Goal: Information Seeking & Learning: Learn about a topic

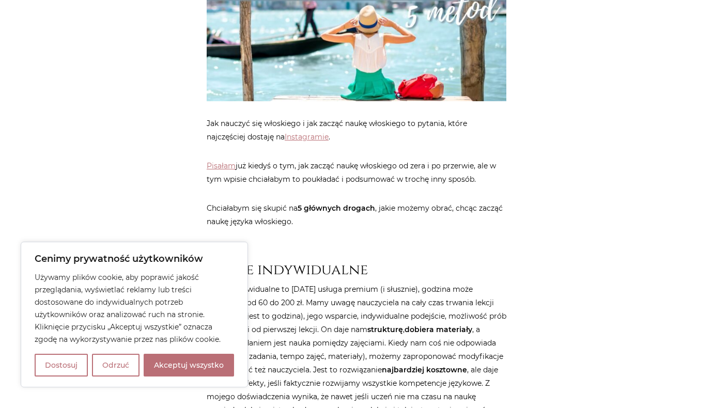
scroll to position [310, 0]
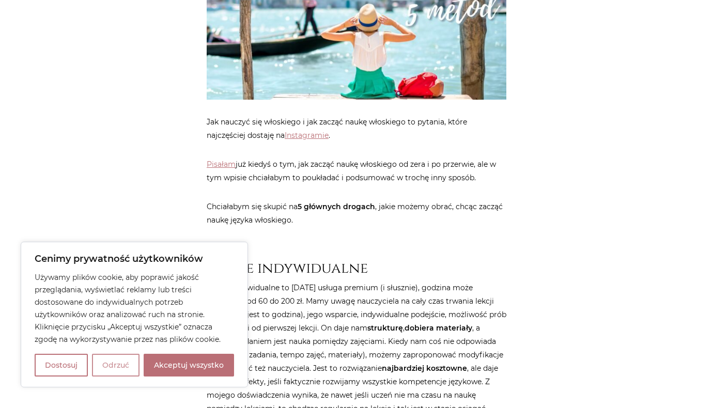
click at [94, 373] on button "Odrzuć" at bounding box center [116, 365] width 48 height 23
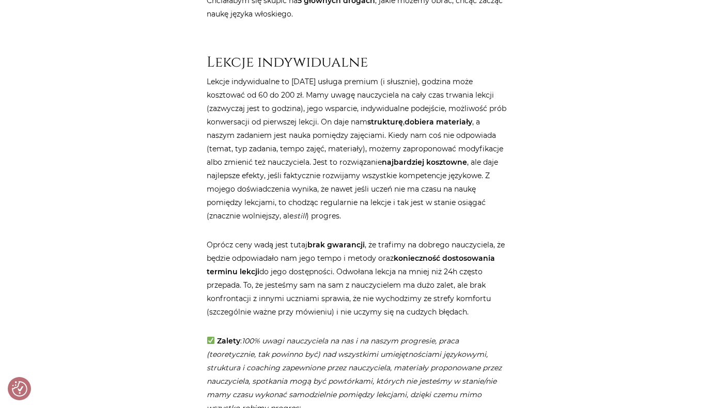
scroll to position [517, 0]
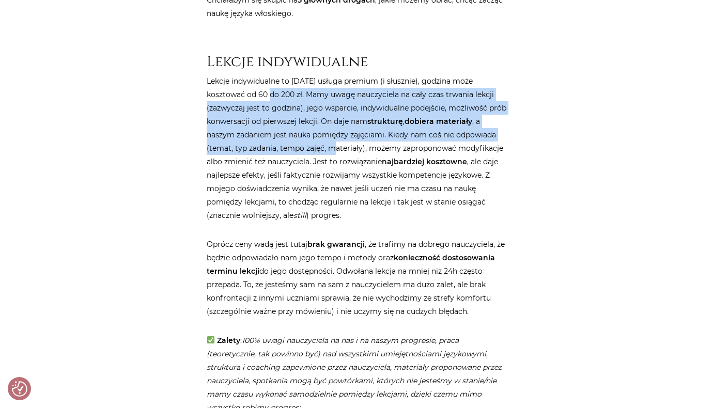
drag, startPoint x: 266, startPoint y: 93, endPoint x: 336, endPoint y: 145, distance: 87.9
click at [336, 145] on p "Lekcje indywidualne to dzisiaj usługa premium (i słusznie), godzina może koszto…" at bounding box center [357, 148] width 300 height 148
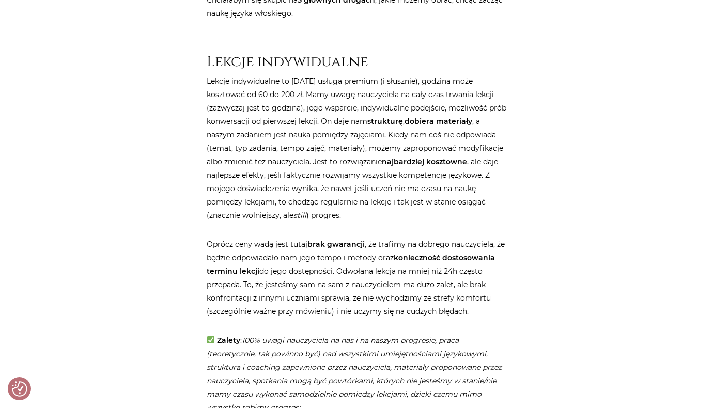
click at [293, 166] on p "Lekcje indywidualne to dzisiaj usługa premium (i słusznie), godzina może koszto…" at bounding box center [357, 148] width 300 height 148
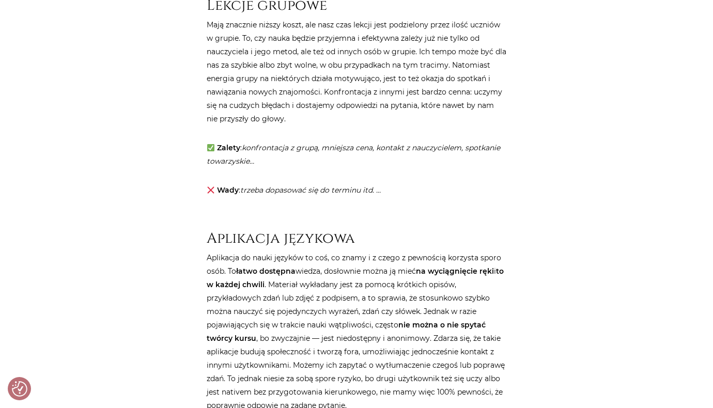
scroll to position [1137, 0]
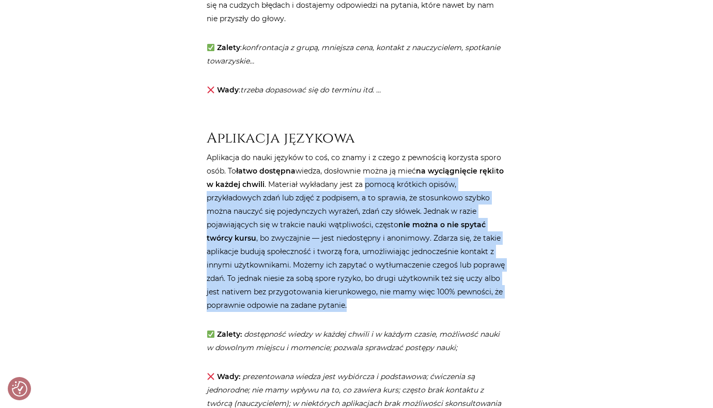
drag, startPoint x: 373, startPoint y: 185, endPoint x: 427, endPoint y: 306, distance: 132.4
click at [427, 306] on p "Aplikacja do nauki języków to coś, co znamy i z czego z pewnością korzysta spor…" at bounding box center [357, 231] width 300 height 161
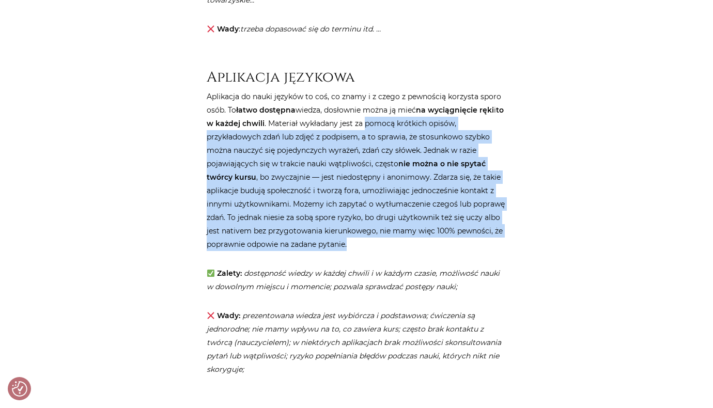
scroll to position [1344, 0]
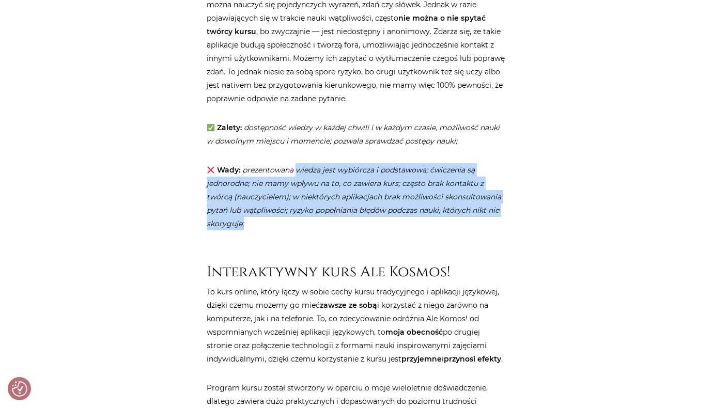
drag, startPoint x: 296, startPoint y: 166, endPoint x: 284, endPoint y: 220, distance: 55.6
click at [284, 220] on p "Wady: prezentowana wiedza jest wybiórcza i podstawowa; ćwiczenia są jednorodne;…" at bounding box center [357, 196] width 300 height 67
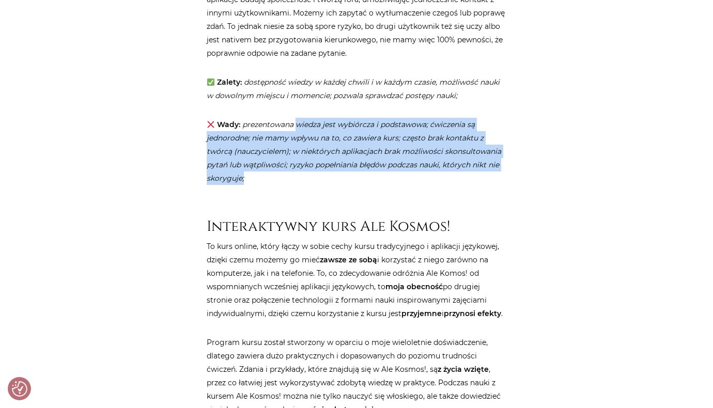
scroll to position [1447, 0]
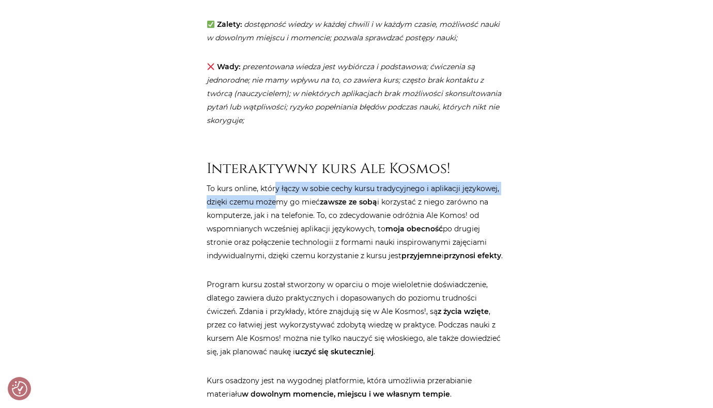
drag, startPoint x: 275, startPoint y: 188, endPoint x: 275, endPoint y: 200, distance: 11.4
click at [275, 200] on p "To kurs online, który łączy w sobie cechy kursu tradycyjnego i aplikacji języko…" at bounding box center [357, 222] width 300 height 81
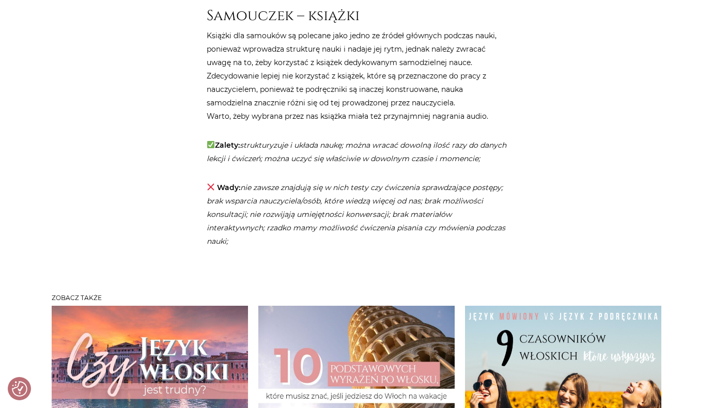
scroll to position [2906, 0]
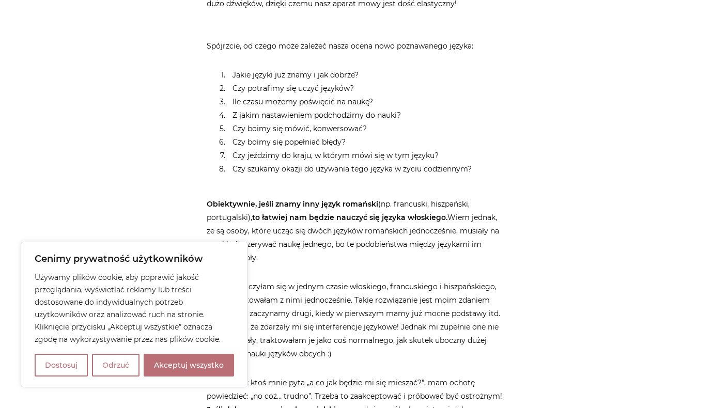
scroll to position [775, 0]
click at [131, 371] on button "Odrzuć" at bounding box center [116, 365] width 48 height 23
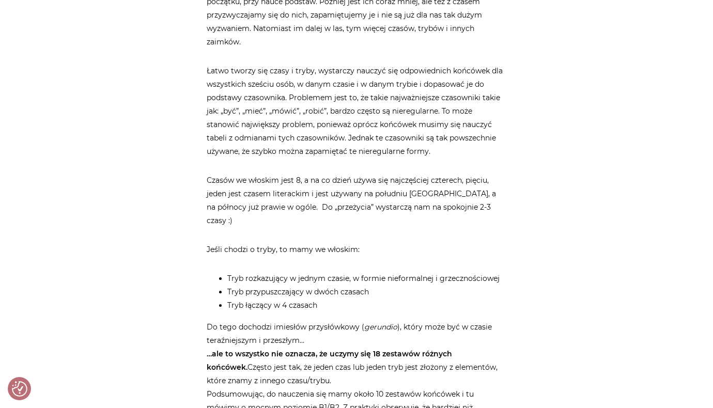
scroll to position [2585, 0]
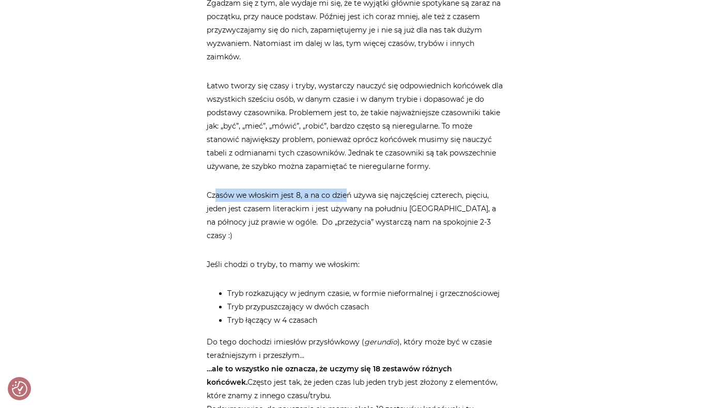
drag, startPoint x: 218, startPoint y: 192, endPoint x: 345, endPoint y: 193, distance: 127.7
click at [345, 193] on p "Czasów we włoskim jest 8, a na co dzień używa się najczęściej czterech, pięciu,…" at bounding box center [357, 216] width 300 height 54
click at [322, 197] on p "Czasów we włoskim jest 8, a na co dzień używa się najczęściej czterech, pięciu,…" at bounding box center [357, 216] width 300 height 54
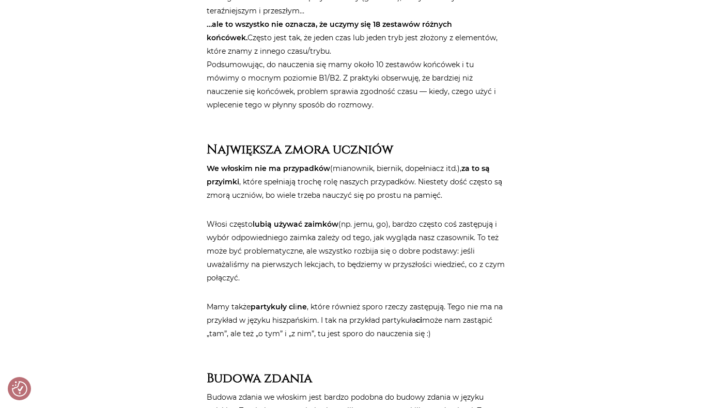
scroll to position [2947, 0]
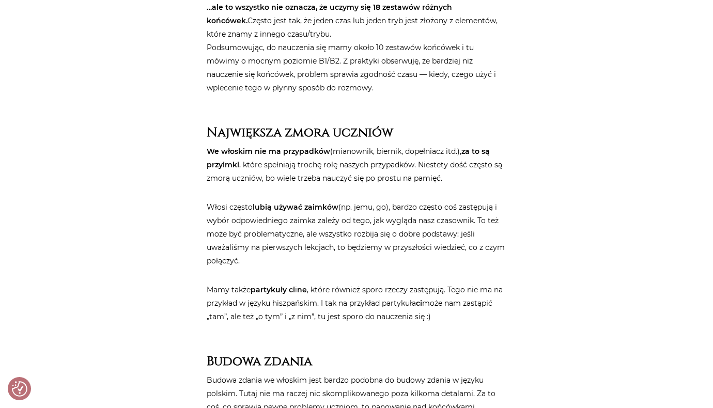
drag, startPoint x: 260, startPoint y: 180, endPoint x: 332, endPoint y: 250, distance: 99.8
click at [313, 249] on p "Włosi często lubią używać zaimków (np. jemu, go), bardzo często coś zastępują i…" at bounding box center [357, 234] width 300 height 67
drag, startPoint x: 293, startPoint y: 248, endPoint x: 359, endPoint y: 309, distance: 89.6
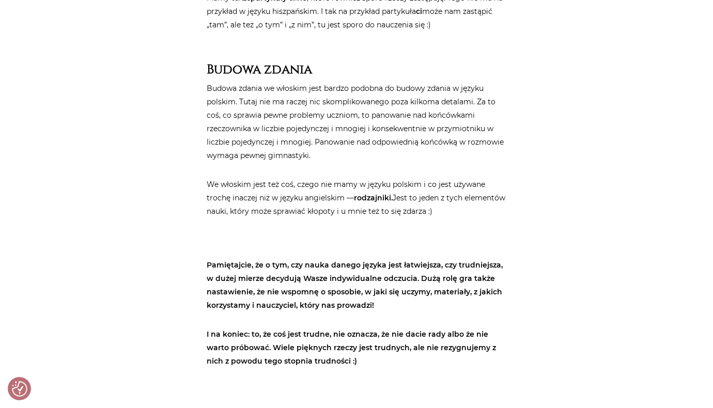
scroll to position [3257, 0]
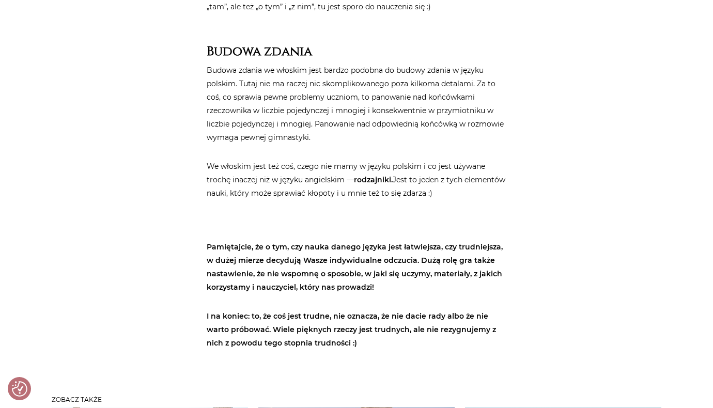
drag, startPoint x: 477, startPoint y: 277, endPoint x: 216, endPoint y: 234, distance: 264.7
click at [216, 242] on strong "Pamiętajcie, że o tym, czy nauka danego języka jest łatwiejsza, czy trudniejsza…" at bounding box center [355, 267] width 296 height 50
drag, startPoint x: 208, startPoint y: 233, endPoint x: 469, endPoint y: 333, distance: 279.7
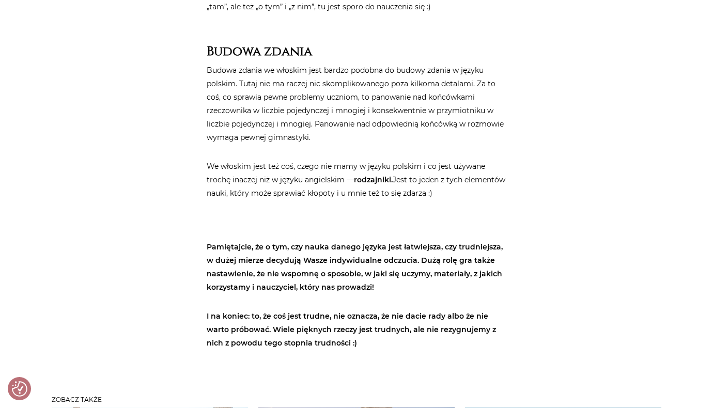
click at [469, 333] on p "I na koniec: to, że coś jest trudne, nie oznacza, że nie dacie rady albo że nie…" at bounding box center [357, 330] width 300 height 40
drag, startPoint x: 448, startPoint y: 333, endPoint x: 205, endPoint y: 157, distance: 299.9
